Goal: Use online tool/utility: Utilize a website feature to perform a specific function

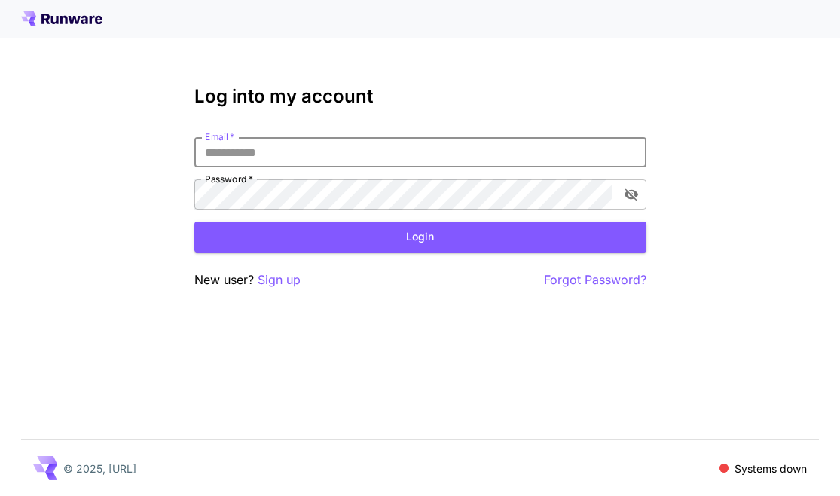
click at [244, 154] on input "Email   *" at bounding box center [420, 152] width 452 height 30
type input "**********"
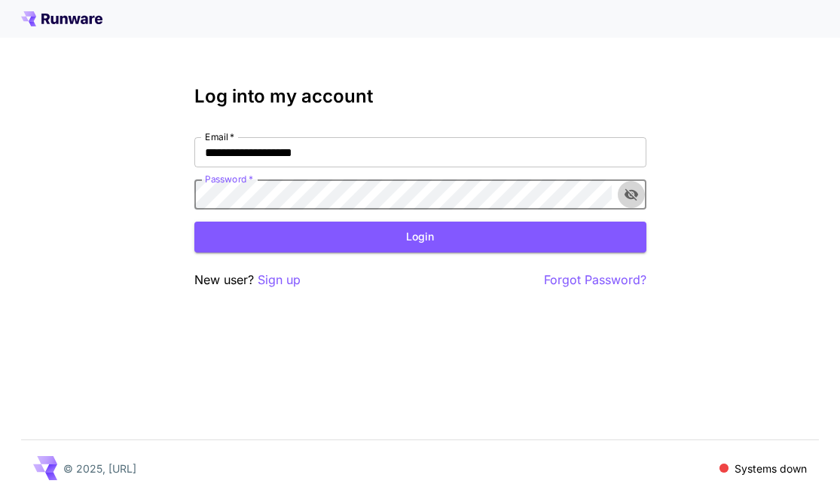
click at [634, 191] on icon "toggle password visibility" at bounding box center [631, 195] width 14 height 12
click at [634, 191] on icon "toggle password visibility" at bounding box center [631, 195] width 14 height 10
drag, startPoint x: 497, startPoint y: 228, endPoint x: 361, endPoint y: 221, distance: 136.5
click at [497, 228] on button "Login" at bounding box center [420, 237] width 452 height 31
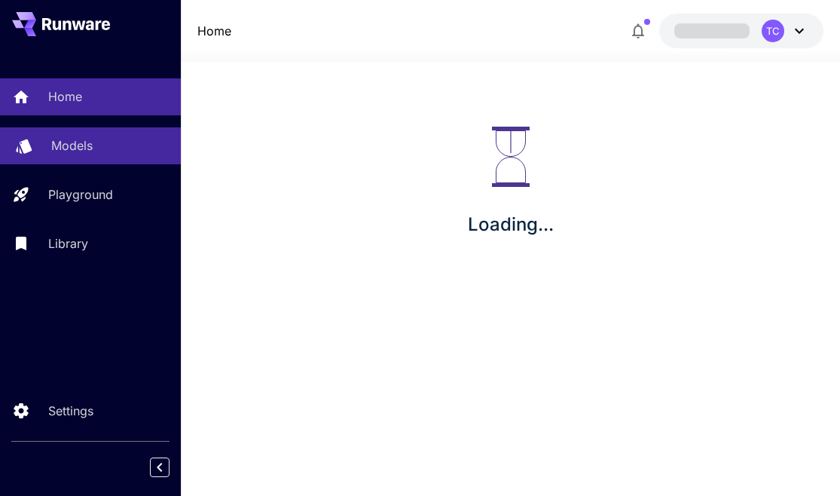
click at [84, 144] on p "Models" at bounding box center [71, 145] width 41 height 18
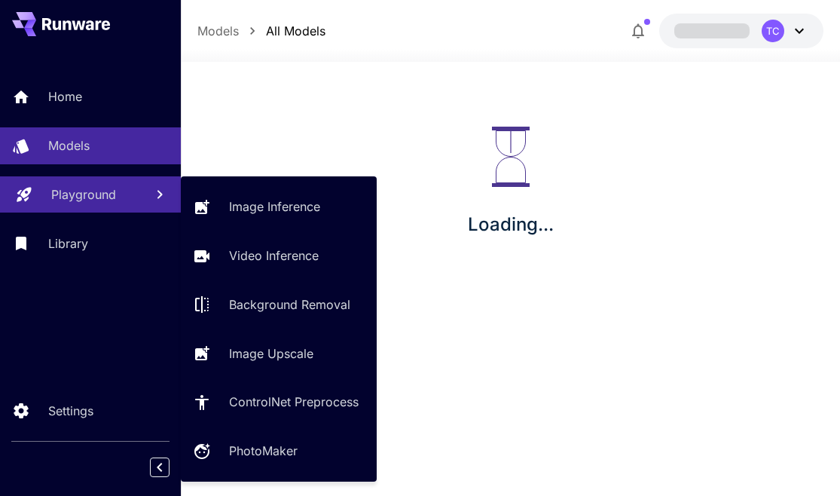
click at [91, 197] on p "Playground" at bounding box center [83, 194] width 65 height 18
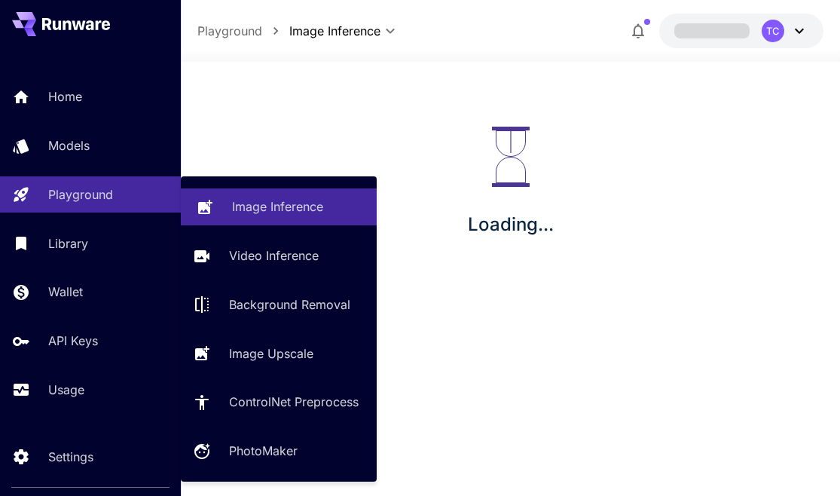
click at [243, 197] on p "Image Inference" at bounding box center [277, 206] width 91 height 18
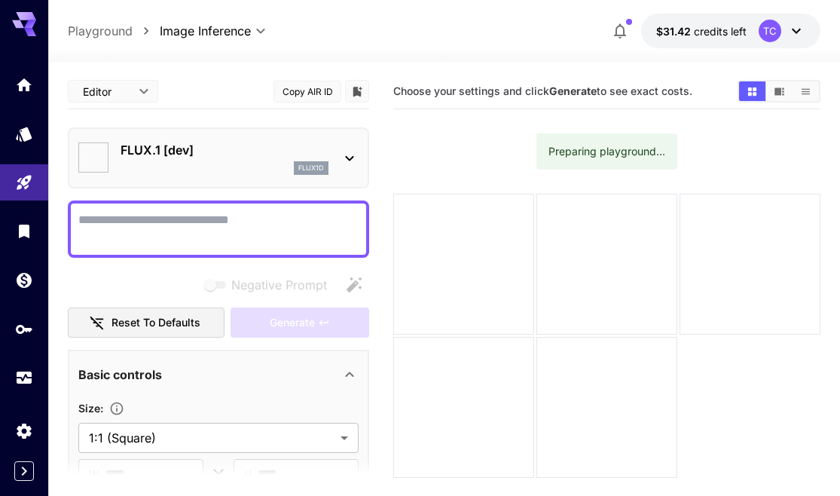
type input "**********"
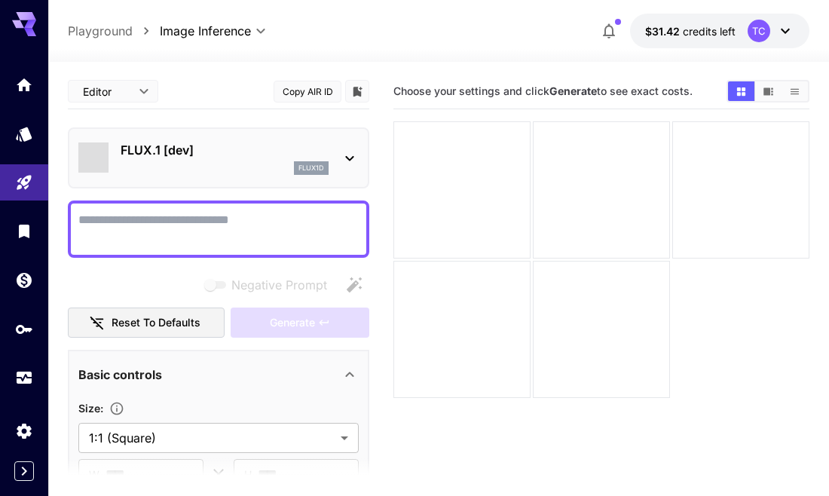
click at [222, 154] on p "FLUX.1 [dev]" at bounding box center [225, 150] width 208 height 18
